Goal: Task Accomplishment & Management: Use online tool/utility

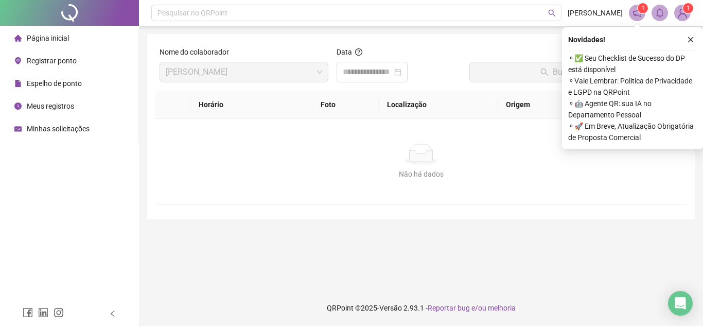
click at [33, 61] on span "Registrar ponto" at bounding box center [52, 61] width 50 height 8
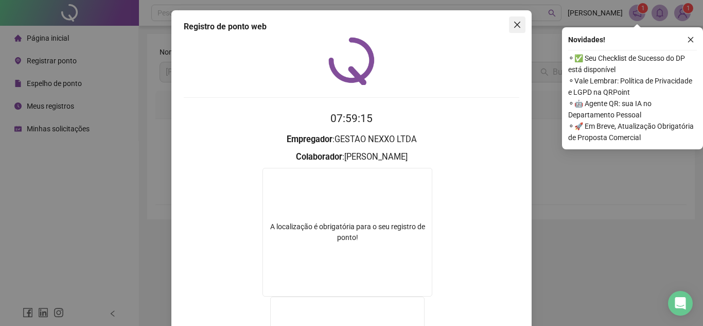
click at [515, 26] on icon "close" at bounding box center [517, 25] width 6 height 6
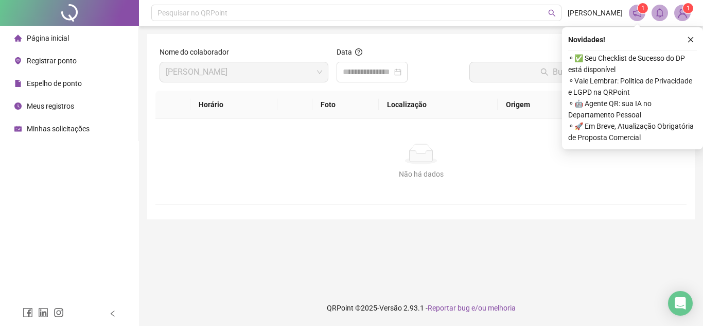
click at [70, 58] on span "Registrar ponto" at bounding box center [52, 61] width 50 height 8
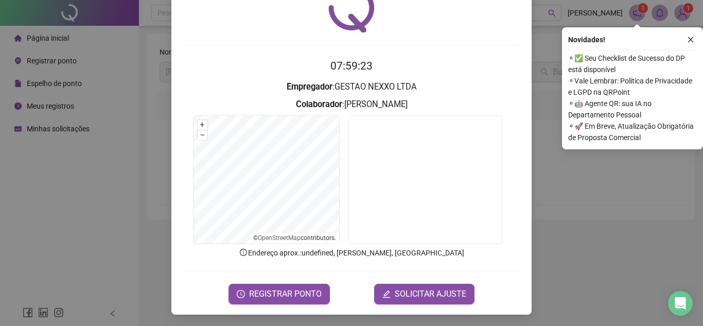
scroll to position [54, 0]
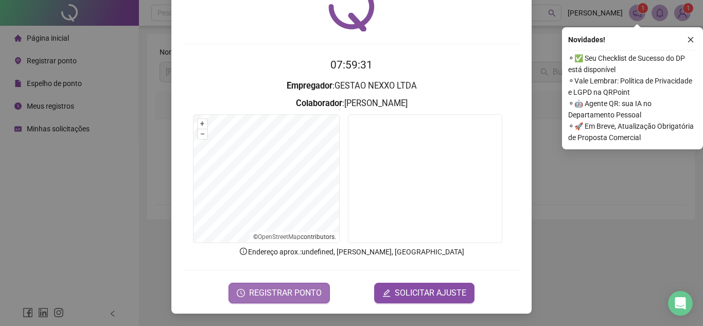
click at [317, 286] on button "REGISTRAR PONTO" at bounding box center [279, 293] width 101 height 21
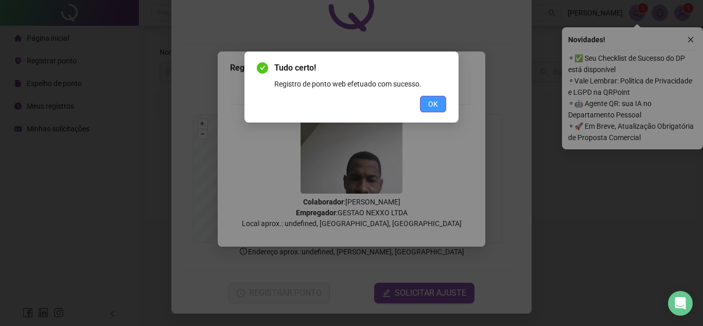
click at [437, 106] on span "OK" at bounding box center [433, 103] width 10 height 11
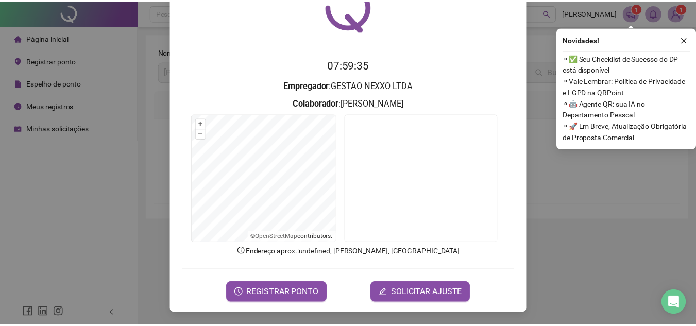
scroll to position [0, 0]
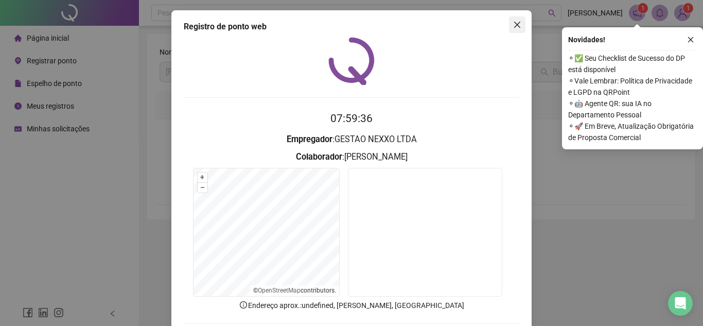
click at [518, 27] on span "Close" at bounding box center [517, 25] width 16 height 8
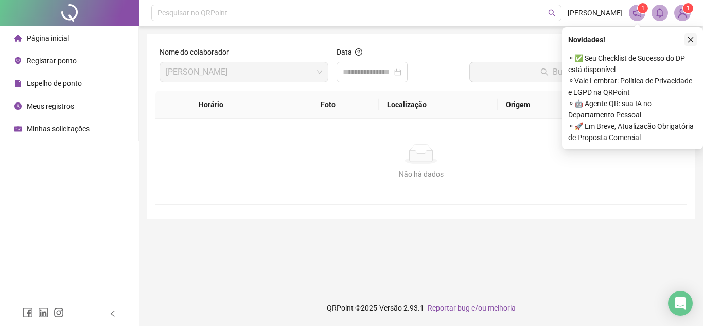
click at [687, 38] on icon "close" at bounding box center [690, 39] width 7 height 7
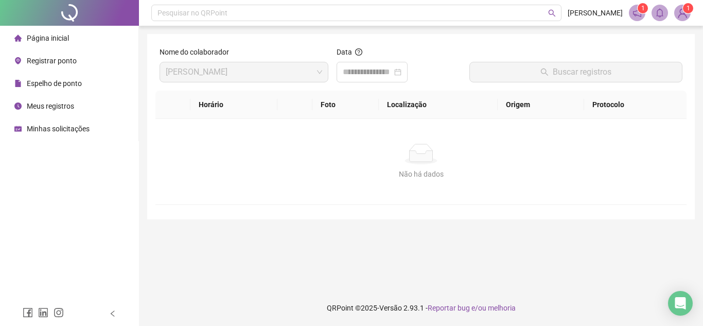
click at [458, 207] on div "Nome do colaborador [PERSON_NAME] SALES Data Buscar registros Horário Foto Loca…" at bounding box center [421, 126] width 548 height 185
click at [58, 38] on span "Página inicial" at bounding box center [48, 38] width 42 height 8
